Goal: Task Accomplishment & Management: Complete application form

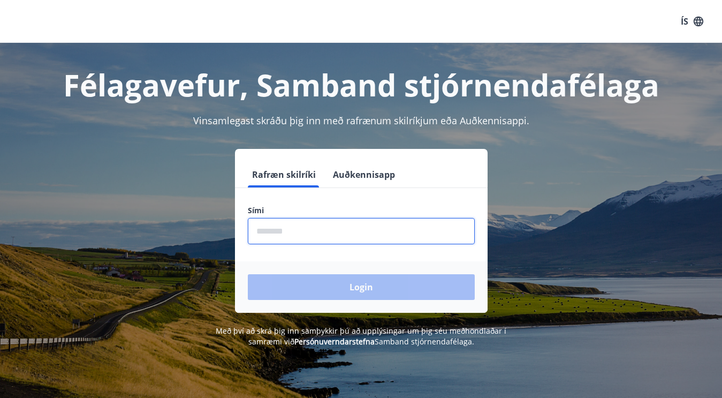
click at [259, 230] on input "phone" at bounding box center [361, 231] width 227 height 26
type input "********"
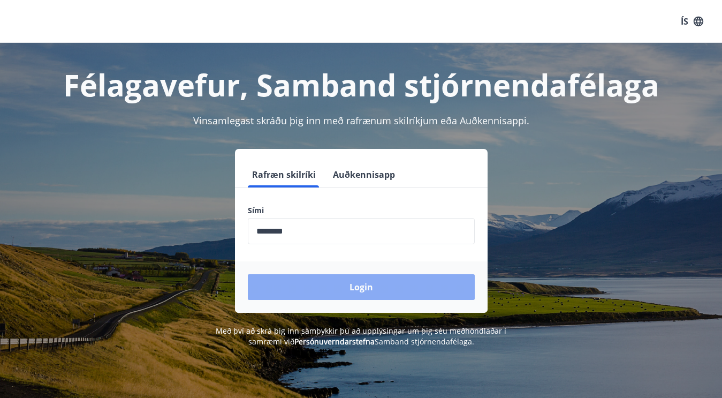
click at [359, 288] on button "Login" at bounding box center [361, 287] width 227 height 26
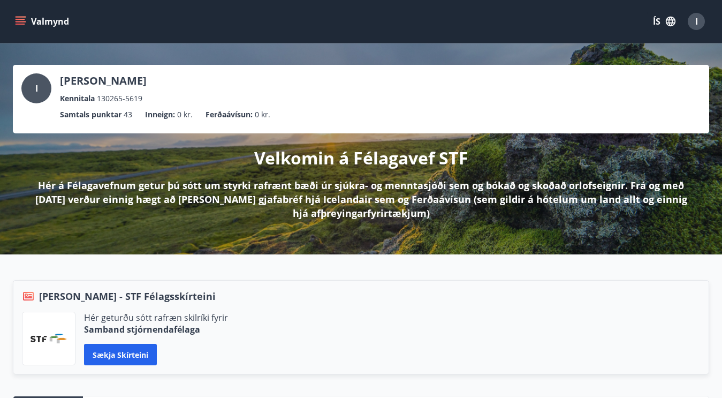
click at [21, 21] on icon "menu" at bounding box center [22, 21] width 12 height 1
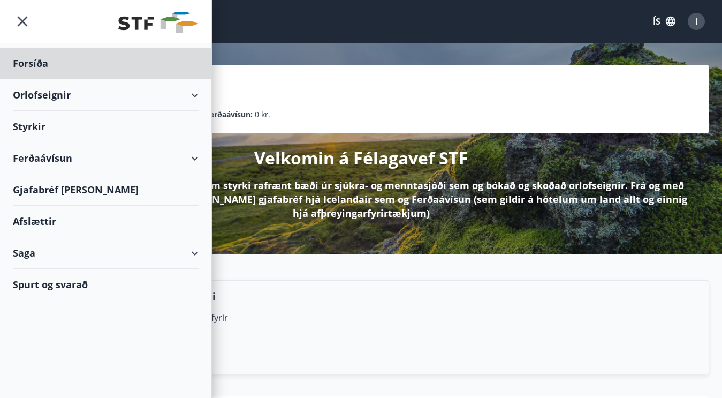
click at [49, 79] on div "Styrkir" at bounding box center [106, 64] width 186 height 32
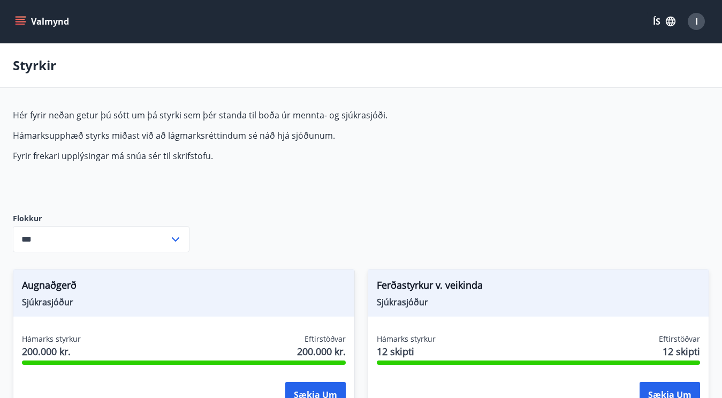
type input "***"
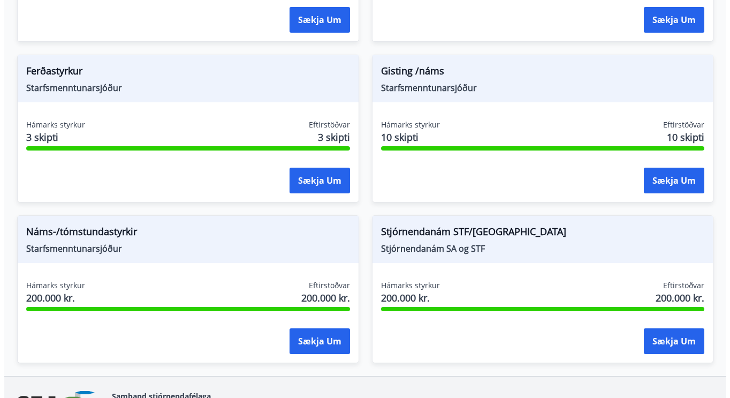
scroll to position [1406, 0]
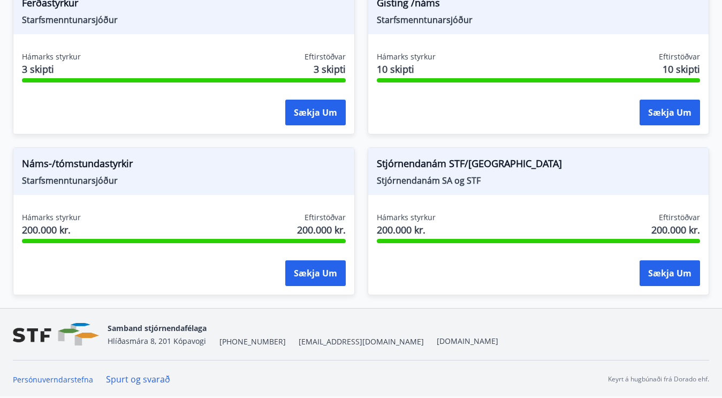
click at [79, 163] on span "Náms-/tómstundastyrkir" at bounding box center [184, 165] width 324 height 18
click at [75, 168] on span "Náms-/tómstundastyrkir" at bounding box center [184, 165] width 324 height 18
click at [140, 199] on div "Náms-/tómstundastyrkir Starfsmenntunarsjóður Hámarks styrkur 200.000 kr. Eftirs…" at bounding box center [184, 221] width 342 height 148
click at [312, 274] on button "Sækja um" at bounding box center [315, 273] width 60 height 26
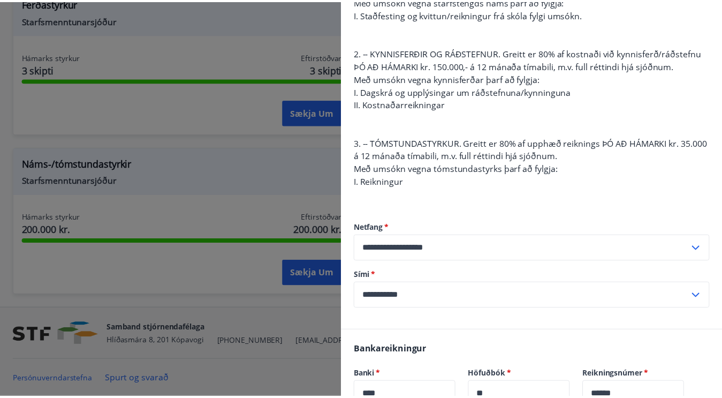
scroll to position [0, 0]
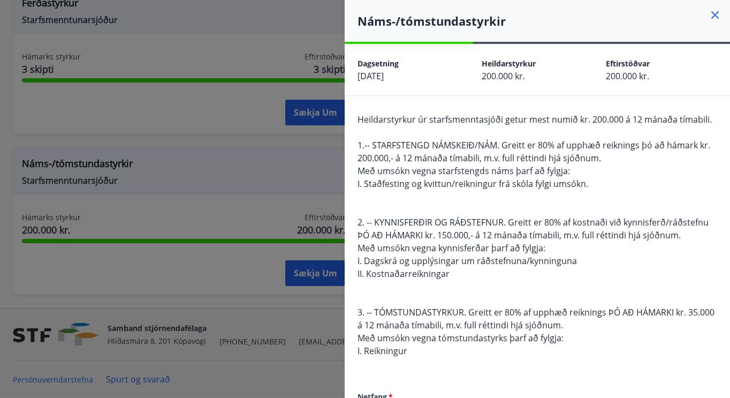
click at [700, 11] on div "Náms-/tómstundastyrkir" at bounding box center [537, 21] width 385 height 42
click at [708, 16] on icon at bounding box center [714, 15] width 13 height 13
